Goal: Information Seeking & Learning: Learn about a topic

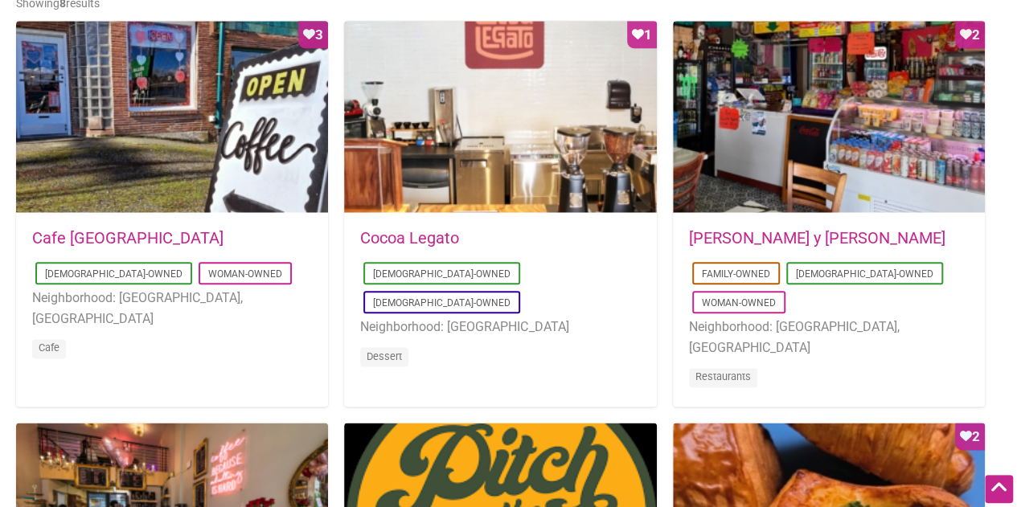
scroll to position [813, 0]
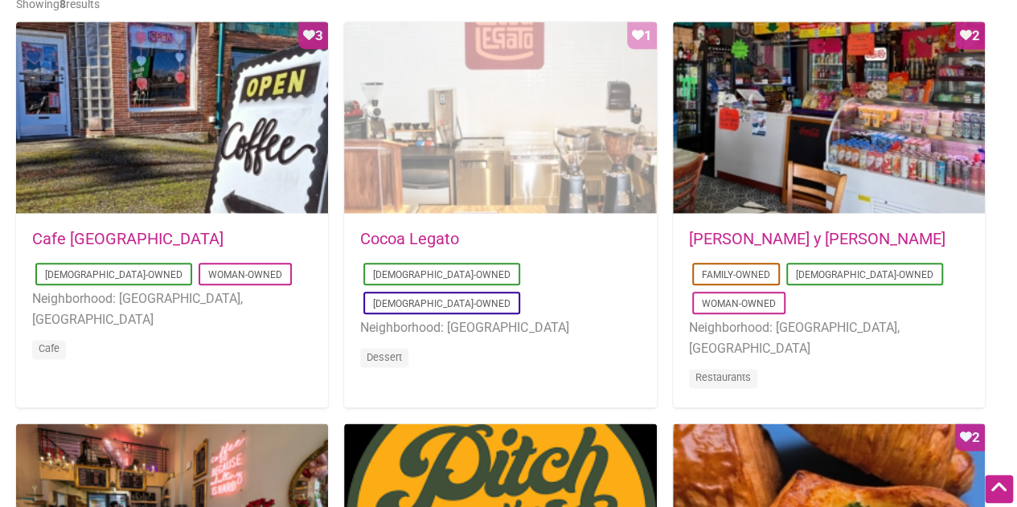
click at [575, 174] on div "Favorite Count 1" at bounding box center [500, 118] width 312 height 193
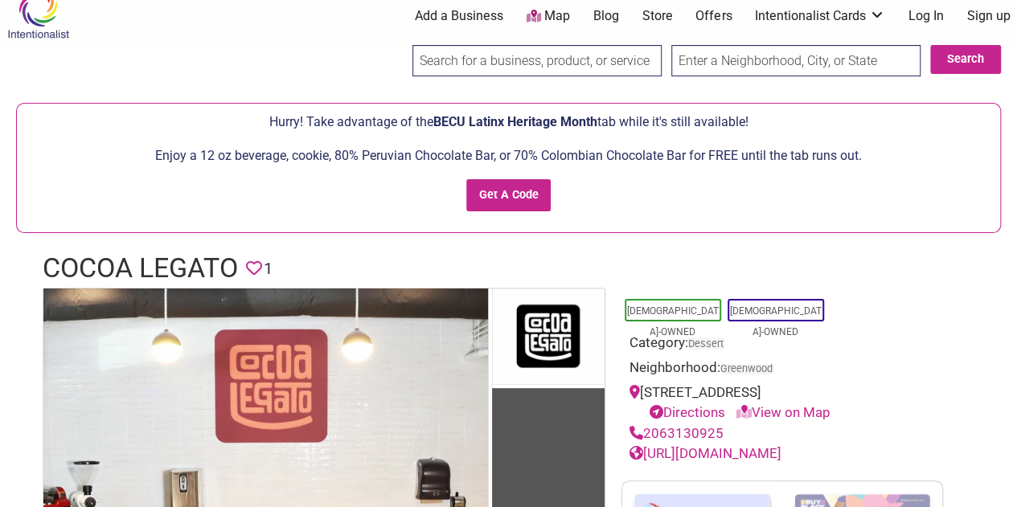
scroll to position [21, 0]
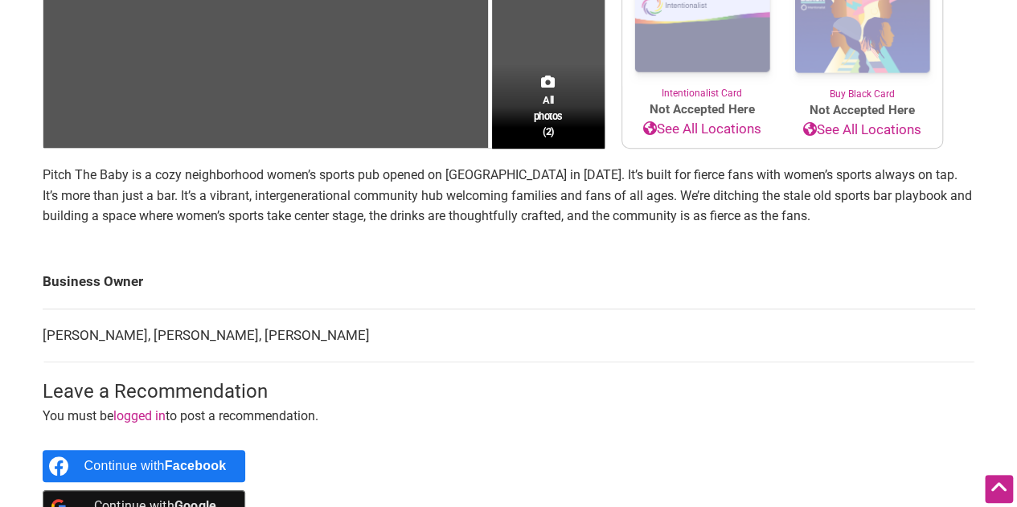
scroll to position [528, 0]
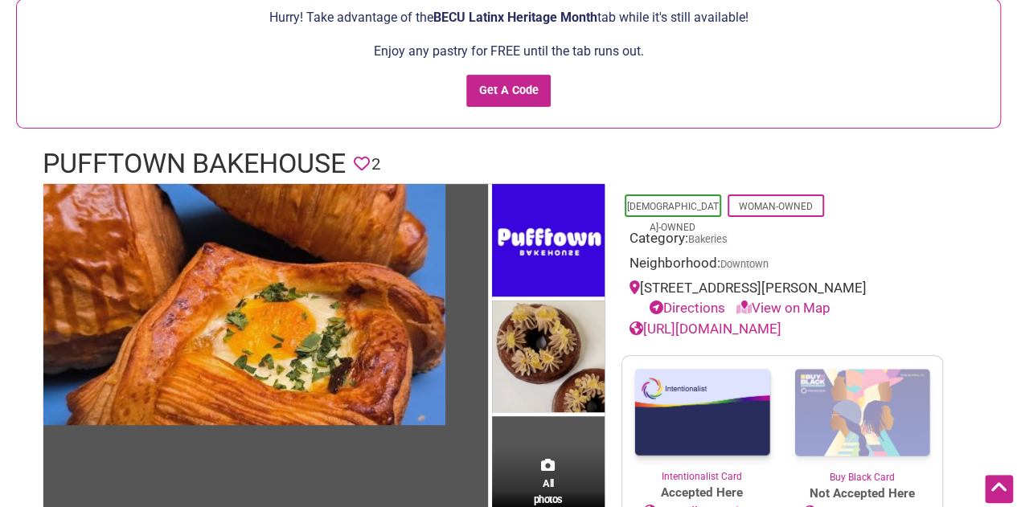
scroll to position [123, 0]
